Goal: Find contact information: Find contact information

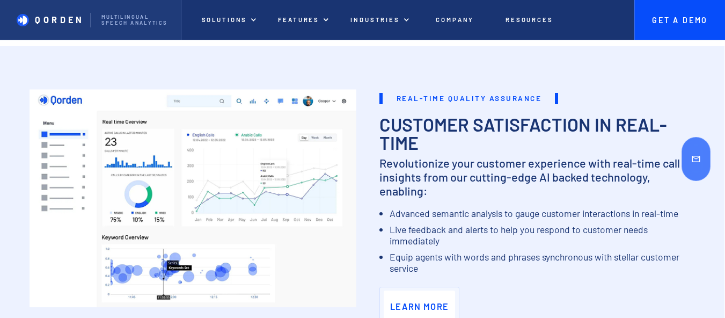
scroll to position [512, 0]
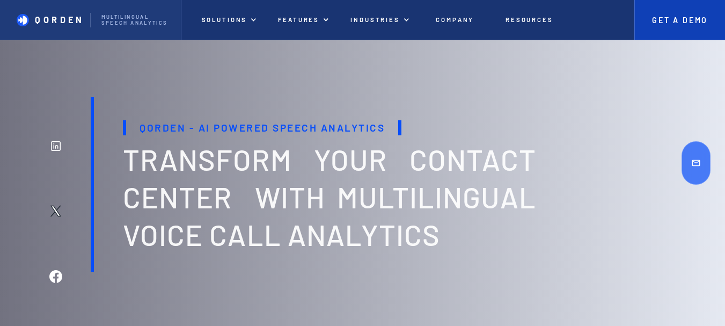
click at [681, 17] on p "Get A Demo" at bounding box center [680, 20] width 64 height 9
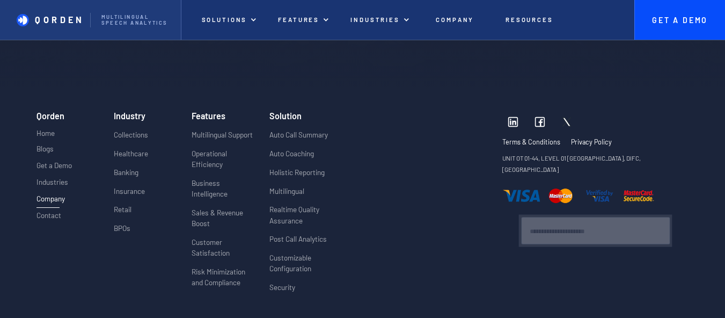
scroll to position [2611, 0]
